Goal: Information Seeking & Learning: Learn about a topic

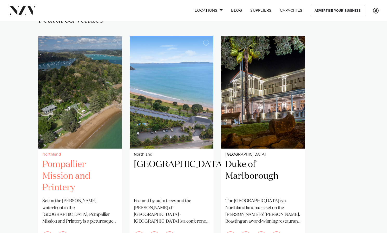
scroll to position [385, 0]
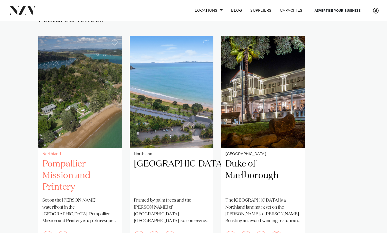
click at [71, 158] on h2 "Pompallier Mission and Printery" at bounding box center [79, 175] width 75 height 35
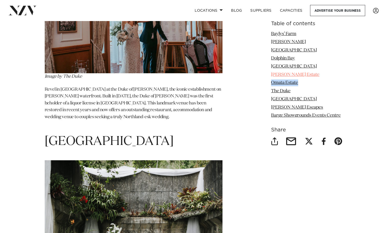
scroll to position [2191, 0]
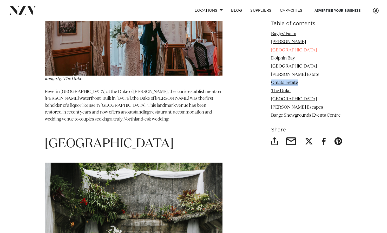
click at [296, 50] on link "[GEOGRAPHIC_DATA]" at bounding box center [294, 50] width 46 height 4
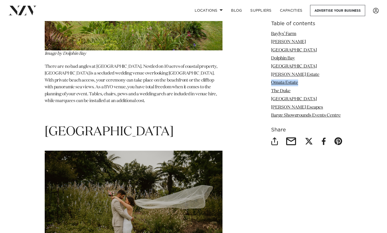
scroll to position [1482, 0]
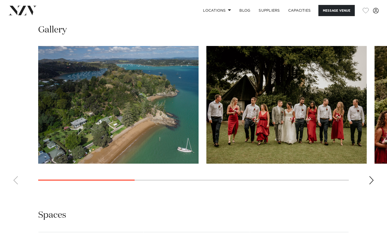
scroll to position [454, 0]
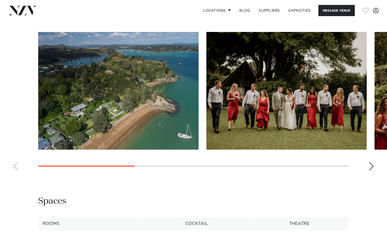
click at [369, 167] on div "Next slide" at bounding box center [371, 166] width 5 height 8
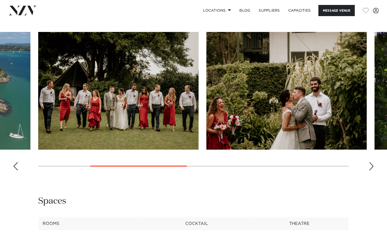
click at [369, 168] on div "Next slide" at bounding box center [371, 166] width 5 height 8
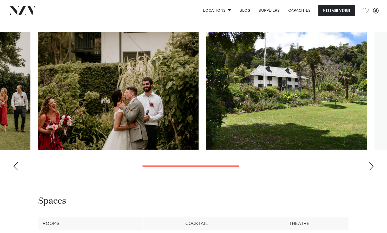
click at [370, 169] on div "Next slide" at bounding box center [371, 166] width 5 height 8
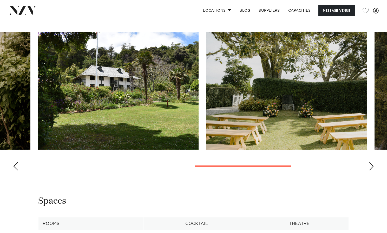
click at [370, 169] on div "Next slide" at bounding box center [371, 166] width 5 height 8
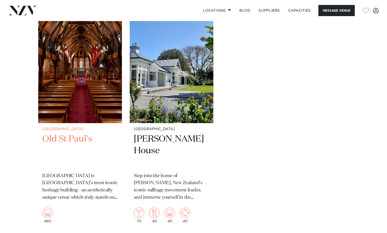
scroll to position [743, 0]
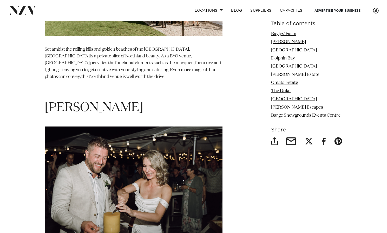
scroll to position [678, 0]
